Goal: Task Accomplishment & Management: Use online tool/utility

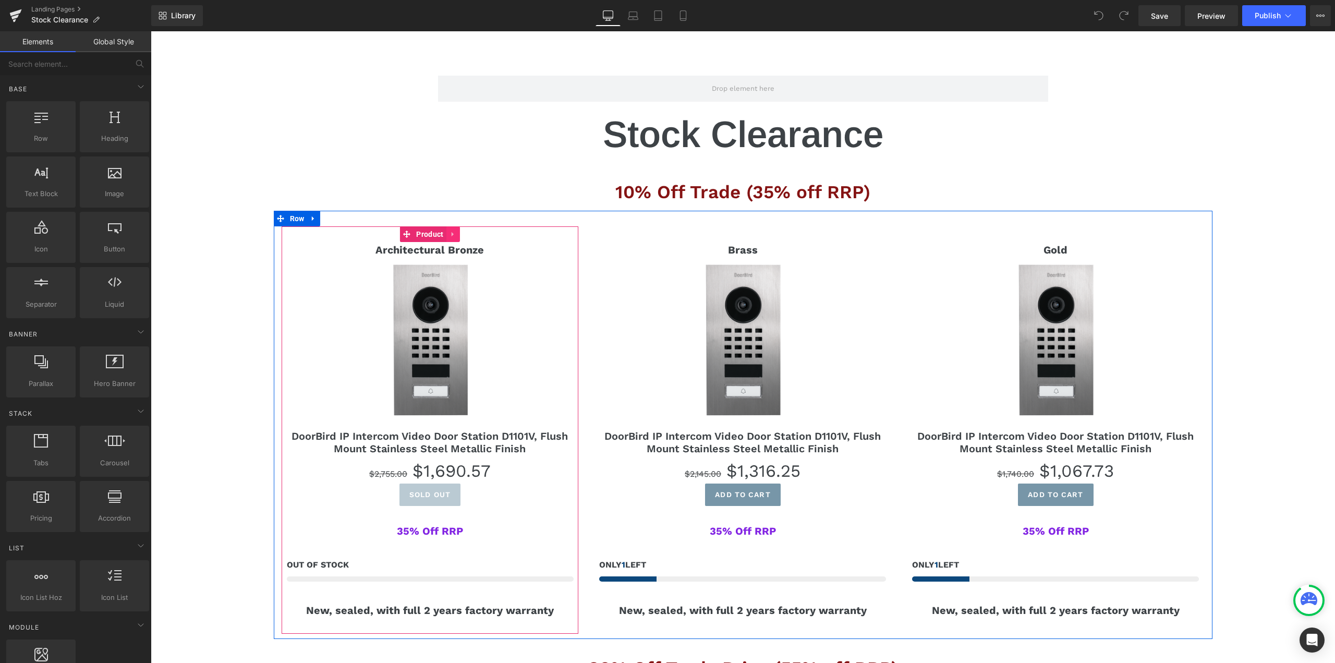
click at [451, 234] on icon at bounding box center [452, 234] width 2 height 5
click at [456, 236] on icon at bounding box center [459, 233] width 7 height 7
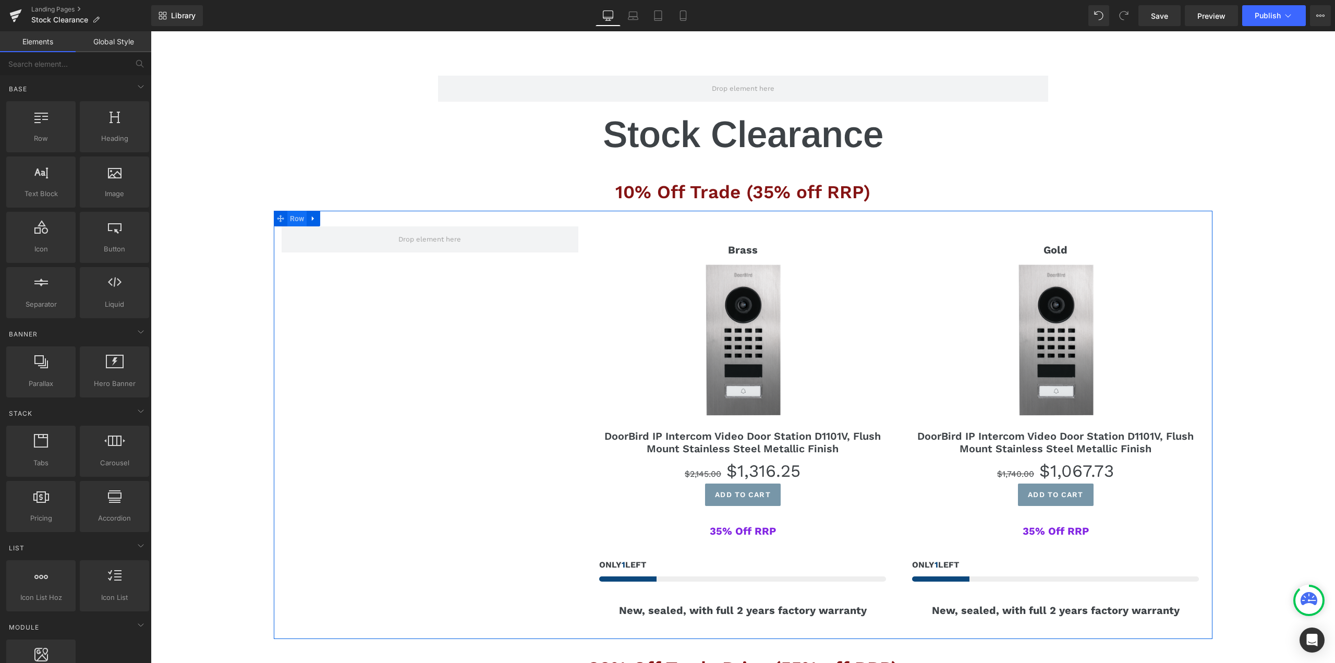
click at [293, 221] on span "Row" at bounding box center [297, 219] width 20 height 16
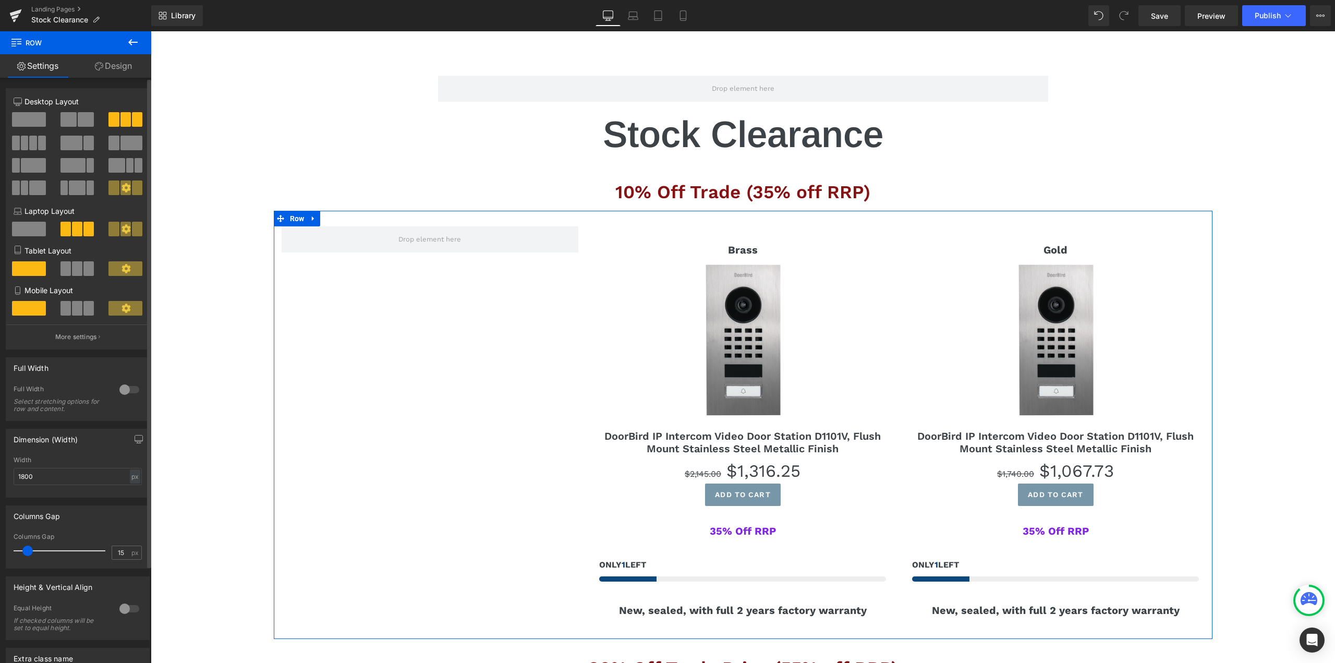
click at [75, 115] on button at bounding box center [77, 119] width 35 height 15
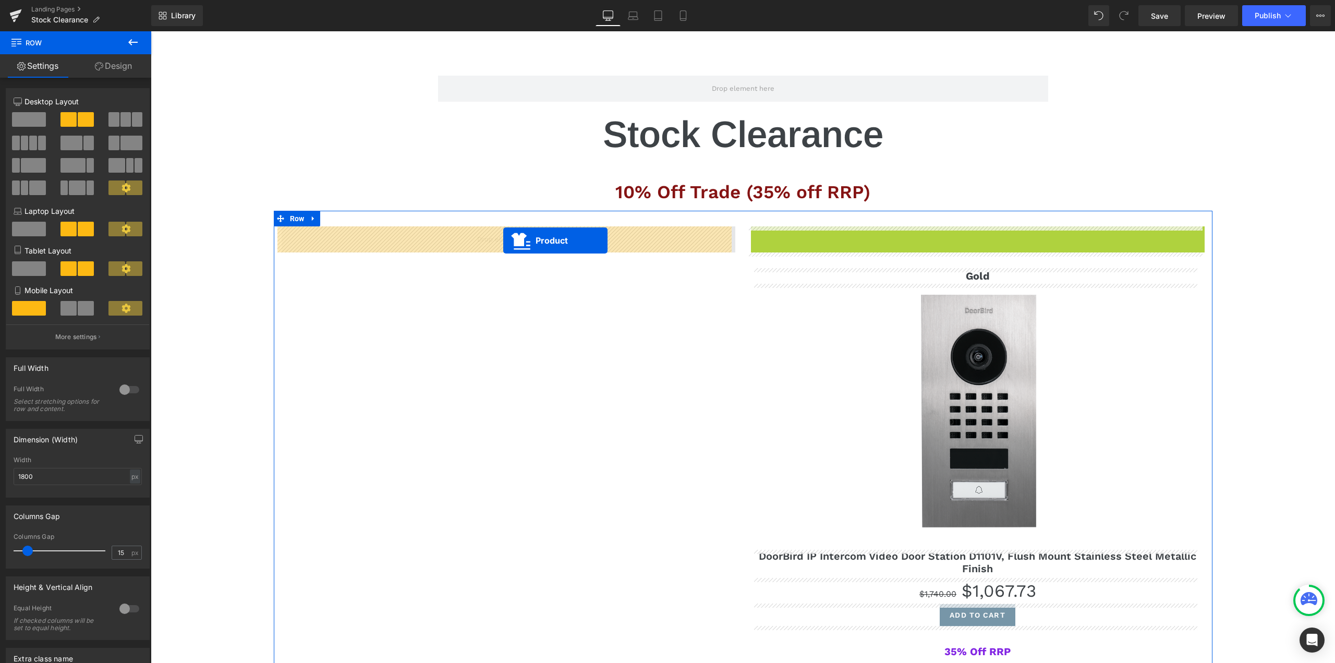
drag, startPoint x: 969, startPoint y: 230, endPoint x: 503, endPoint y: 240, distance: 465.6
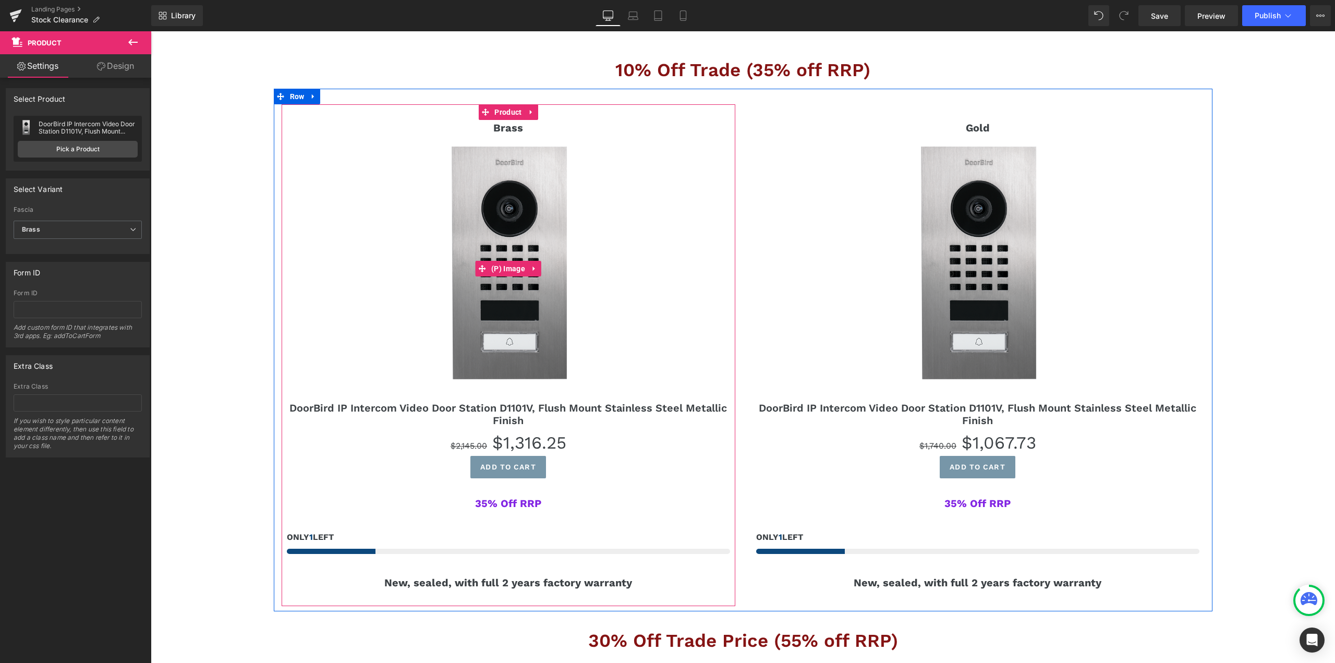
scroll to position [104, 0]
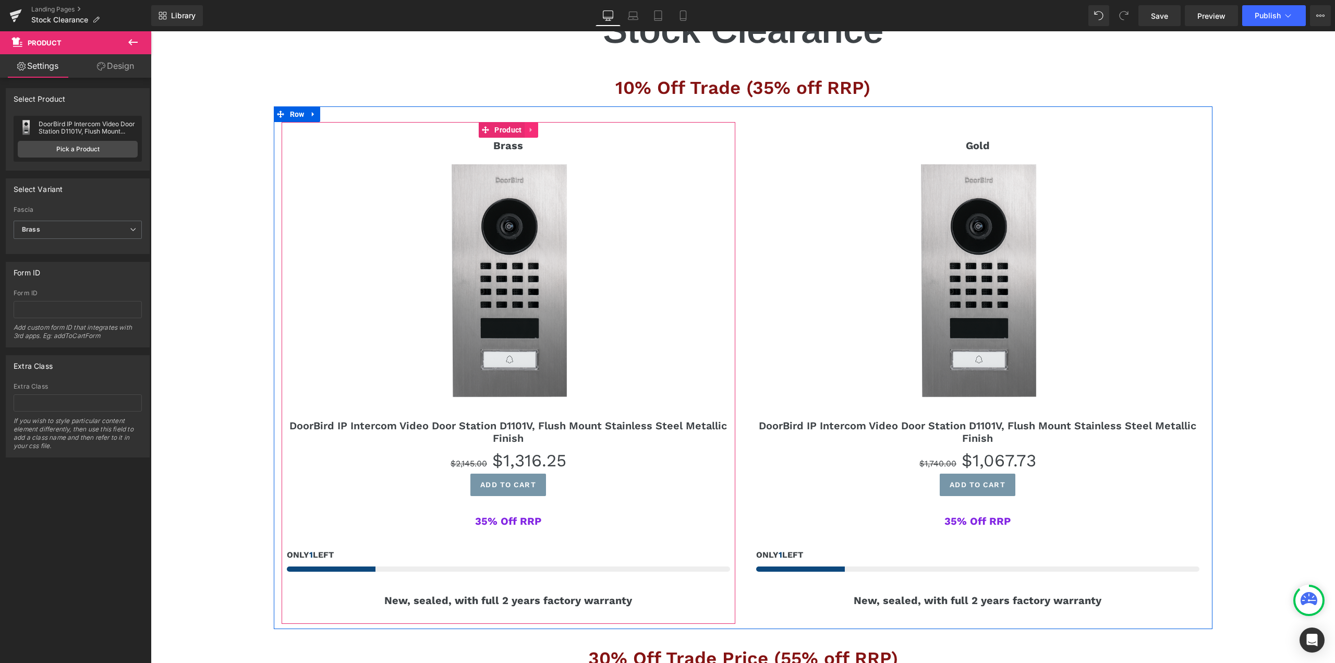
click at [528, 132] on icon at bounding box center [531, 130] width 7 height 8
click at [534, 129] on icon at bounding box center [537, 130] width 7 height 8
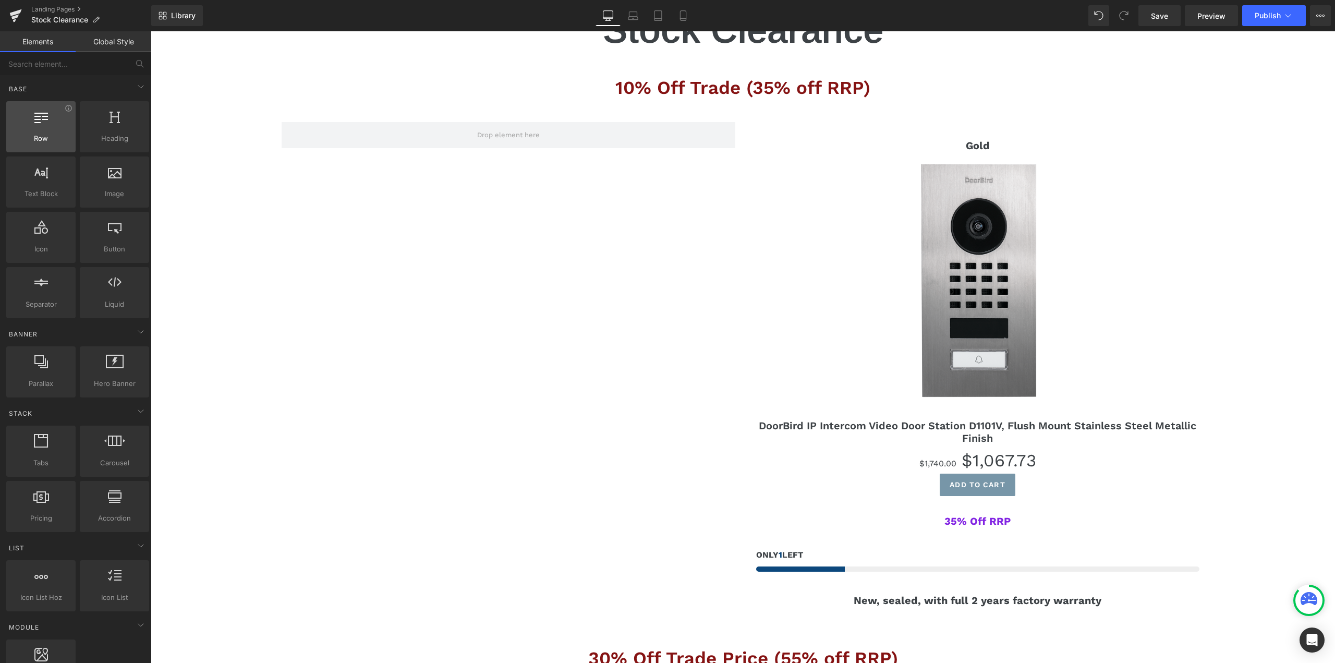
click at [48, 127] on div at bounding box center [40, 120] width 63 height 23
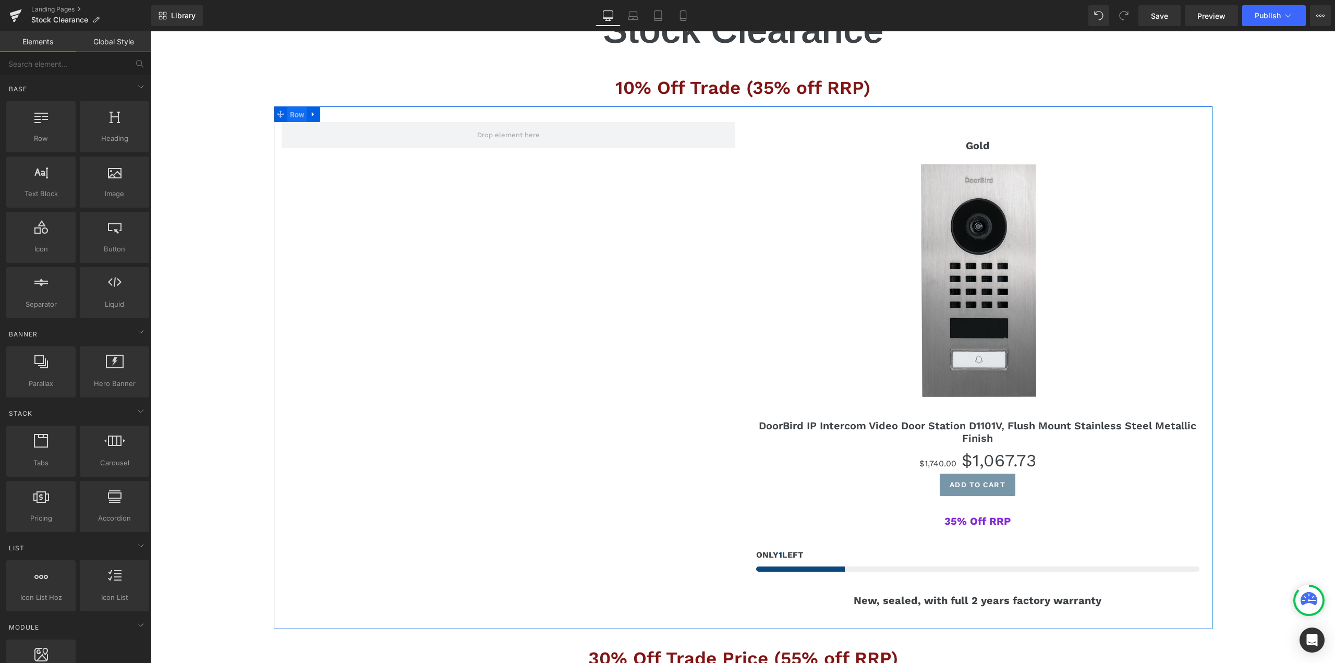
click at [292, 115] on span "Row" at bounding box center [297, 115] width 20 height 16
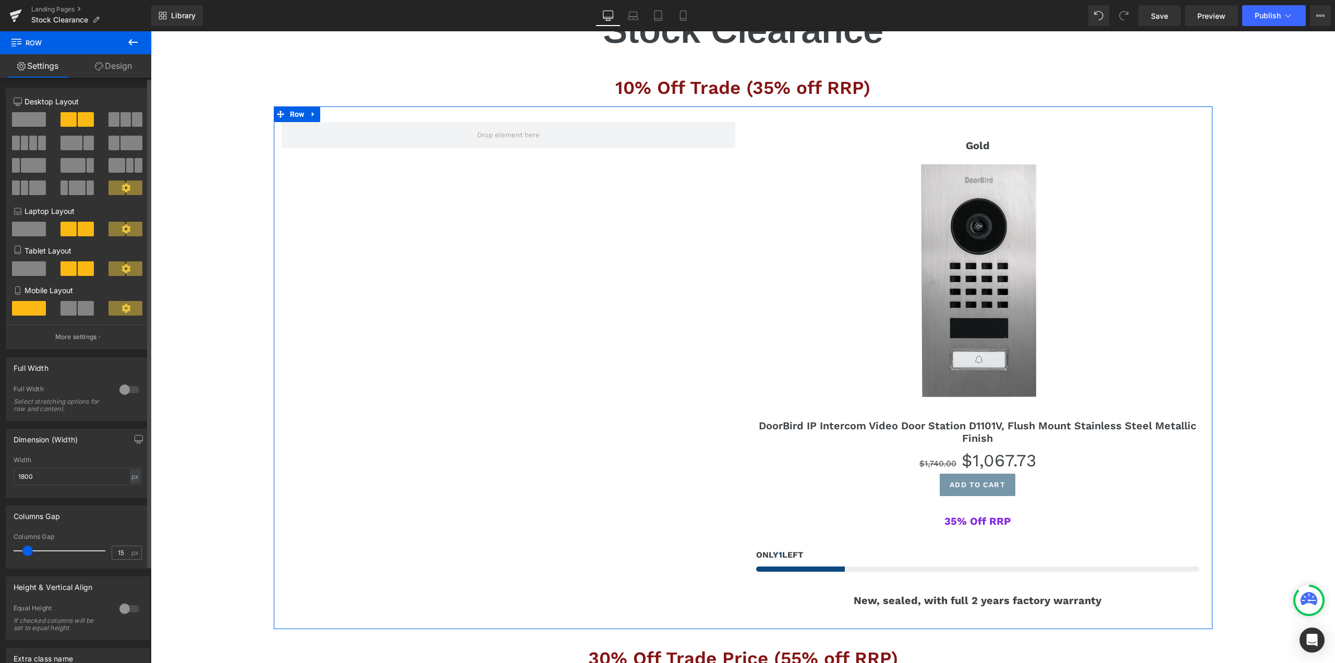
click at [124, 115] on span at bounding box center [125, 119] width 10 height 15
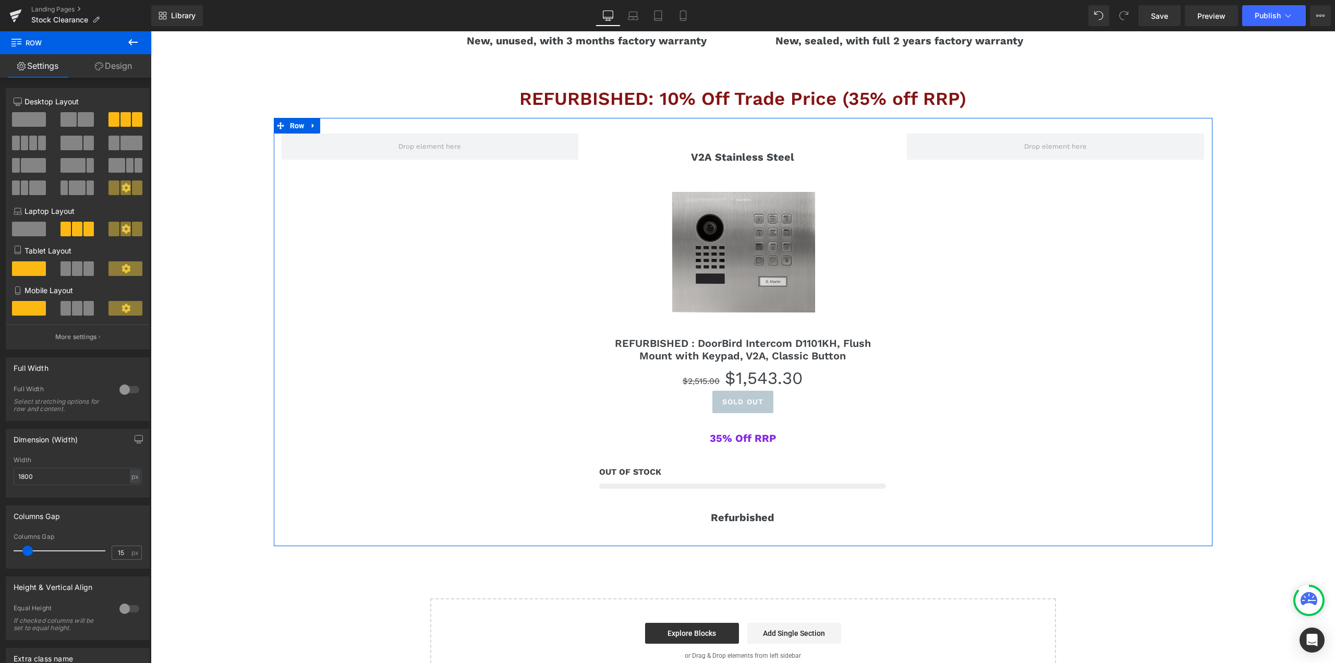
scroll to position [1043, 0]
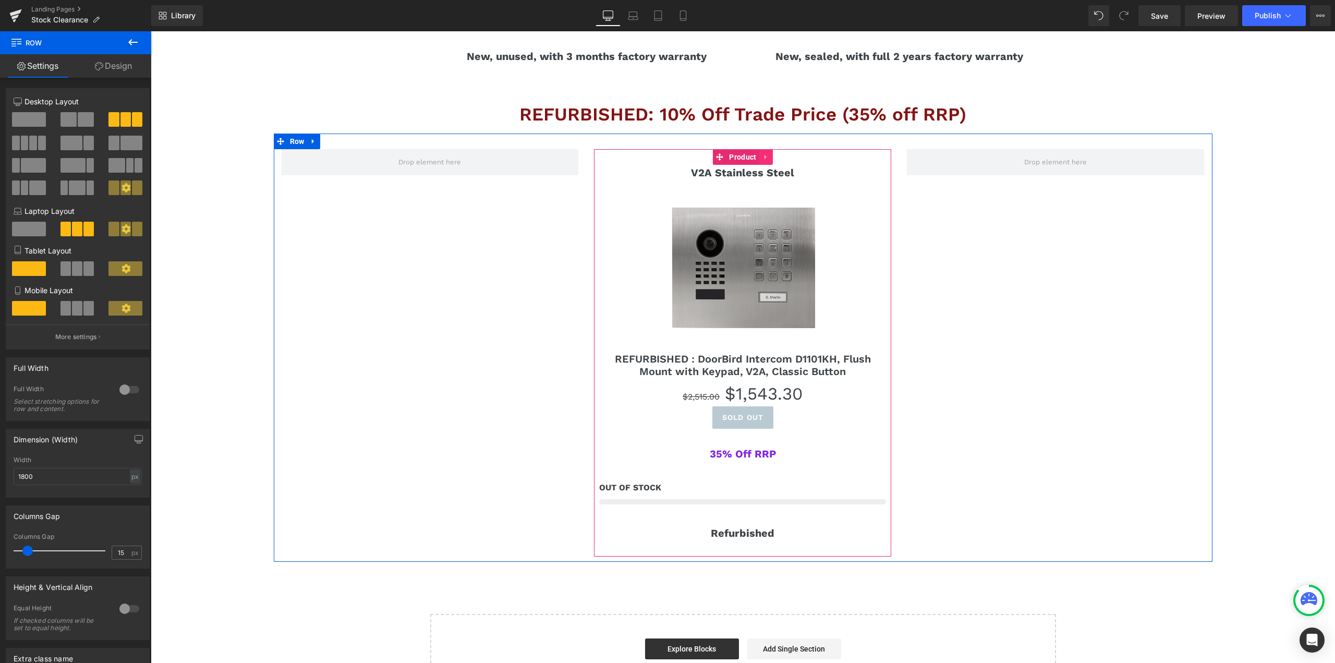
click at [765, 157] on icon at bounding box center [765, 157] width 7 height 8
click at [769, 158] on icon at bounding box center [772, 156] width 7 height 7
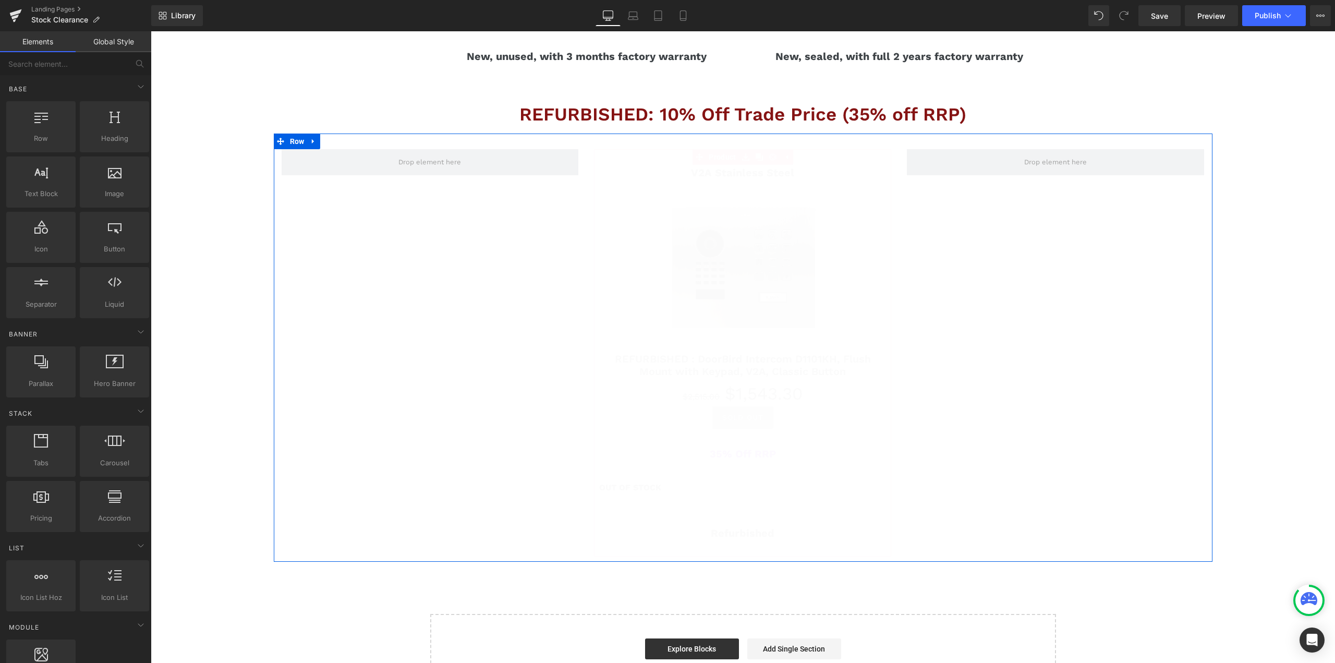
scroll to position [708, 0]
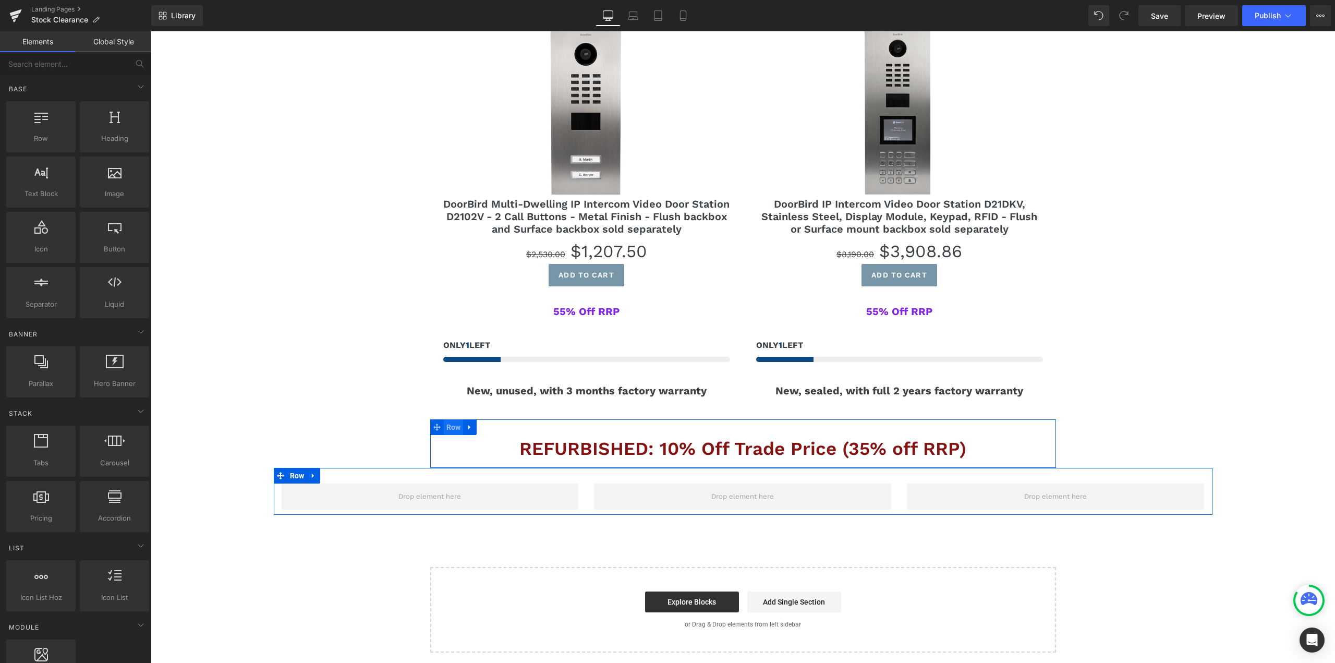
click at [447, 428] on span "Row" at bounding box center [454, 427] width 20 height 16
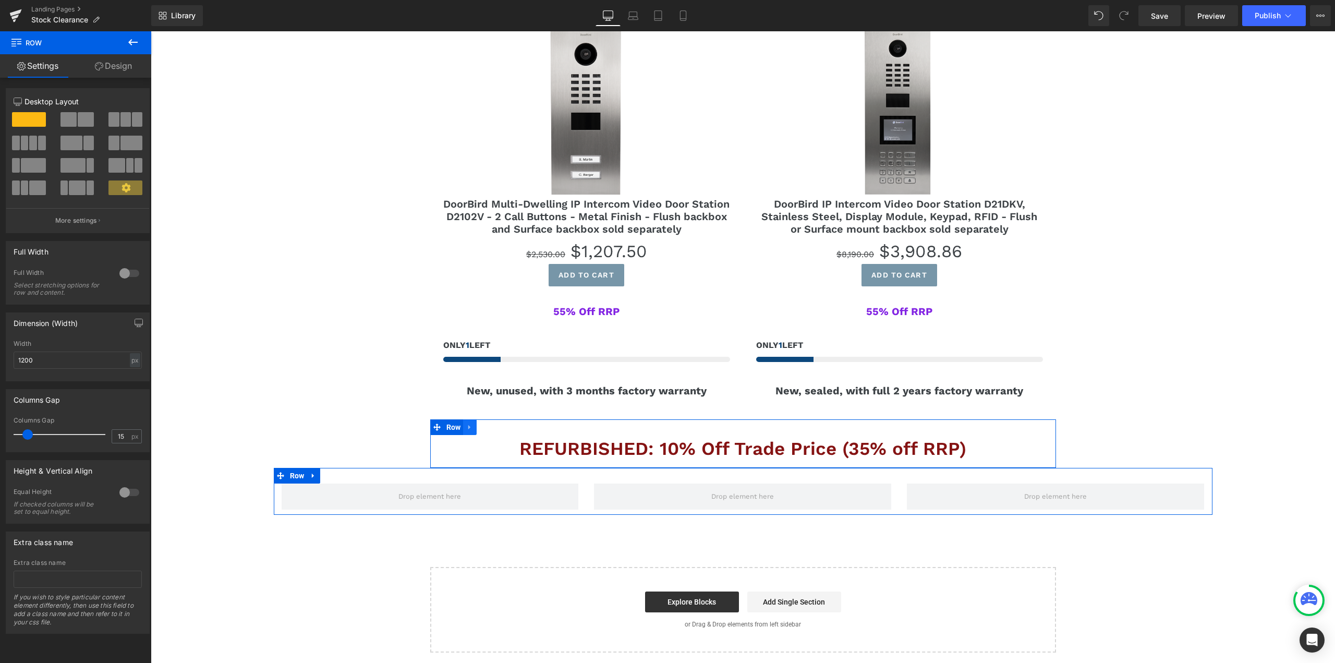
click at [468, 427] on icon at bounding box center [469, 427] width 7 height 8
click at [494, 427] on icon at bounding box center [496, 426] width 7 height 7
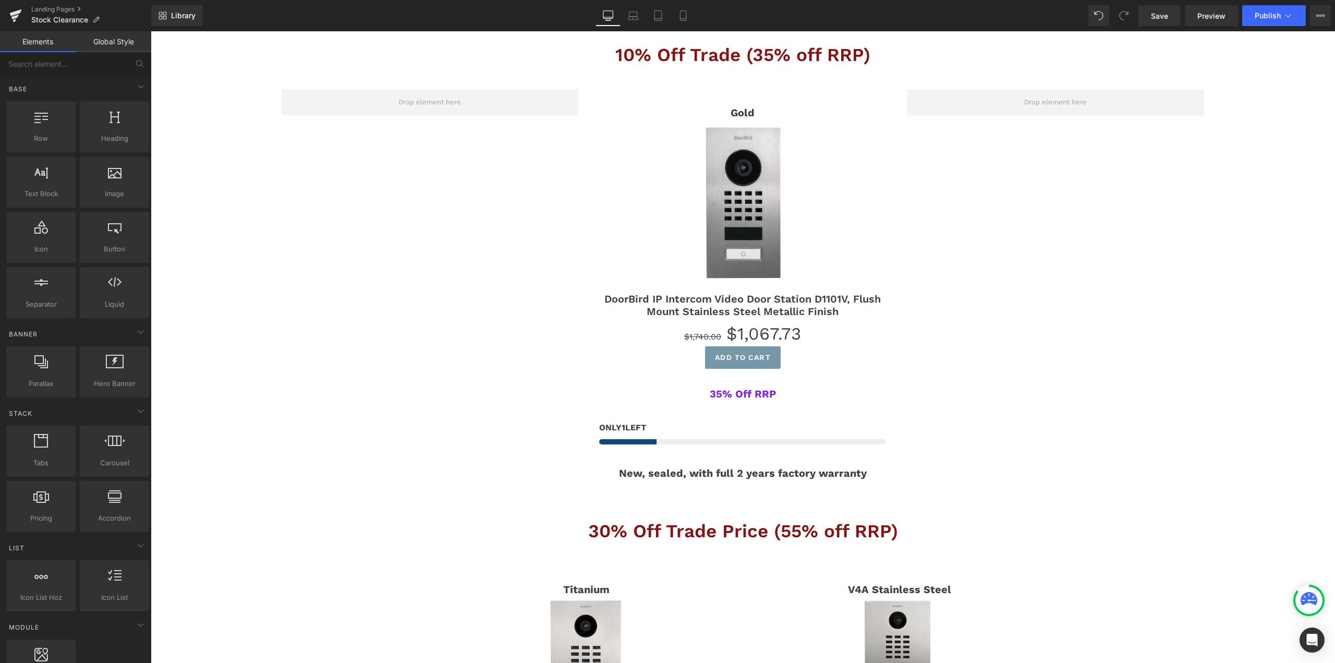
scroll to position [0, 0]
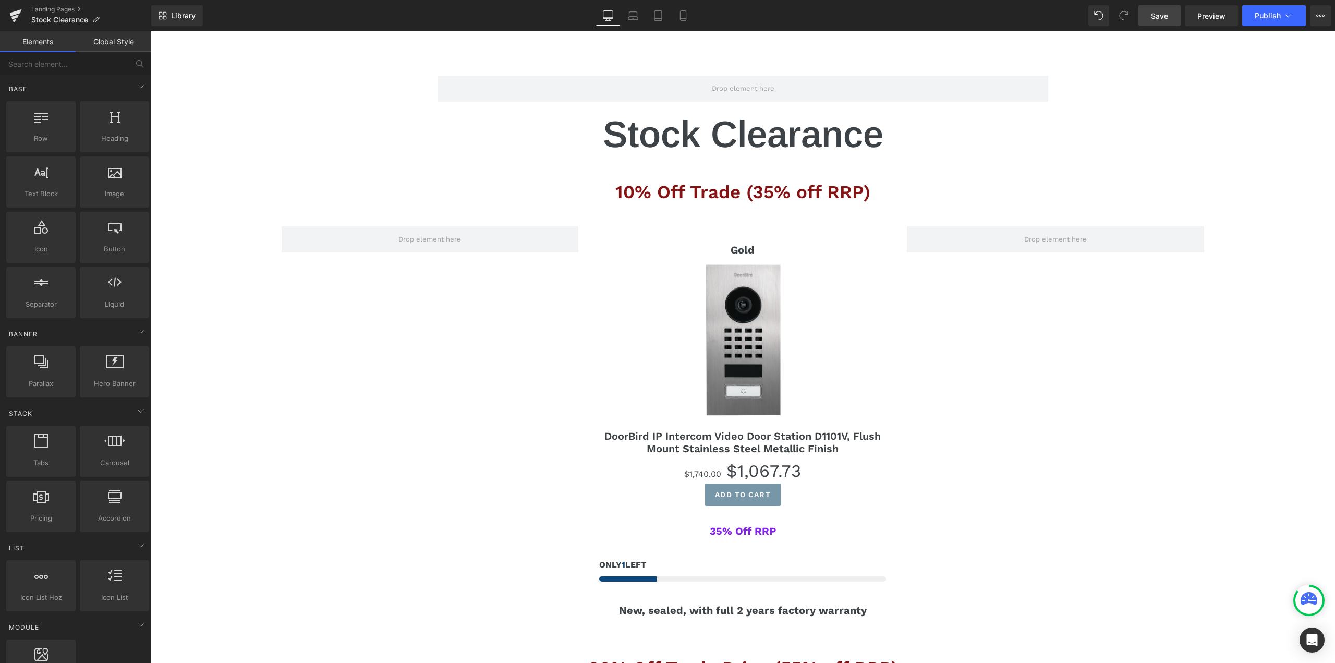
click at [1154, 22] on link "Save" at bounding box center [1159, 15] width 42 height 21
click at [1283, 21] on button "Publish" at bounding box center [1274, 15] width 64 height 21
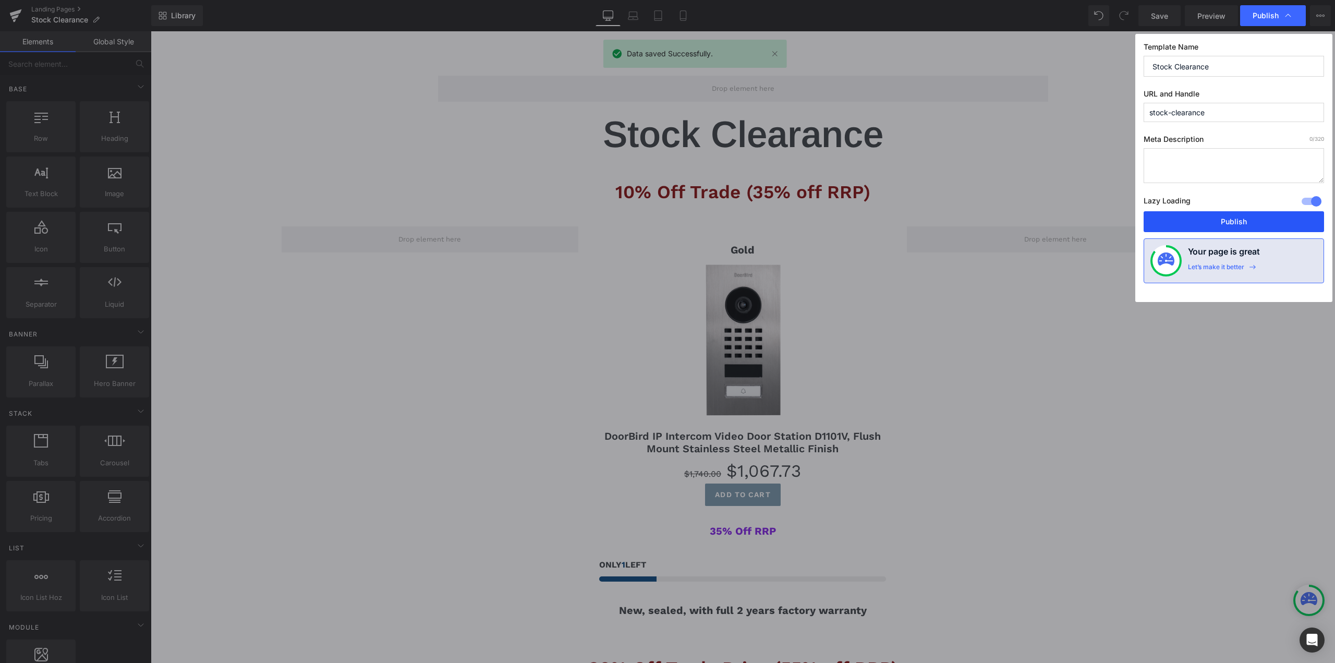
click at [1230, 219] on button "Publish" at bounding box center [1233, 221] width 180 height 21
